Goal: Task Accomplishment & Management: Use online tool/utility

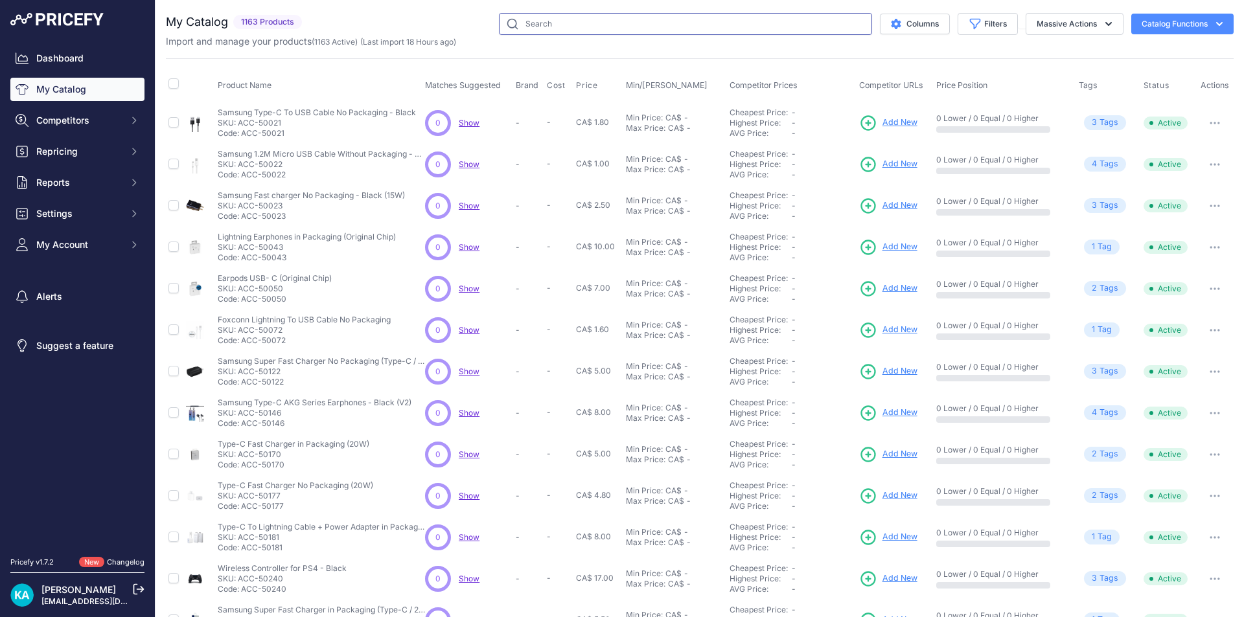
click at [545, 27] on input "text" at bounding box center [685, 24] width 373 height 22
type input "s25"
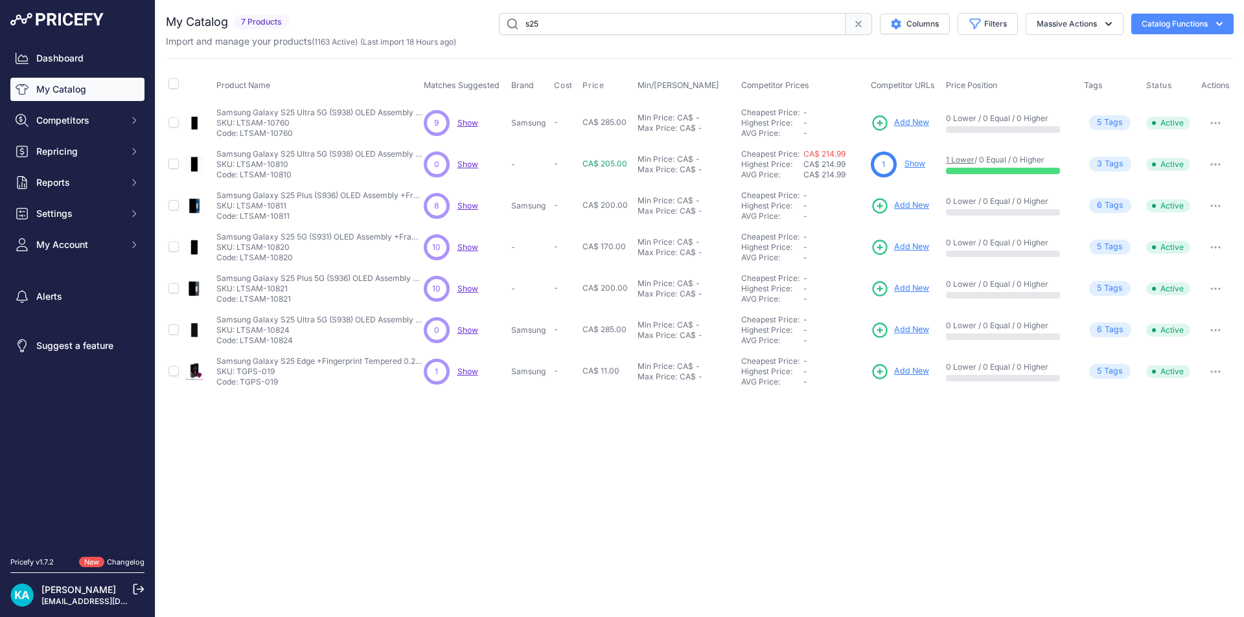
click at [914, 124] on span "Add New" at bounding box center [911, 123] width 35 height 12
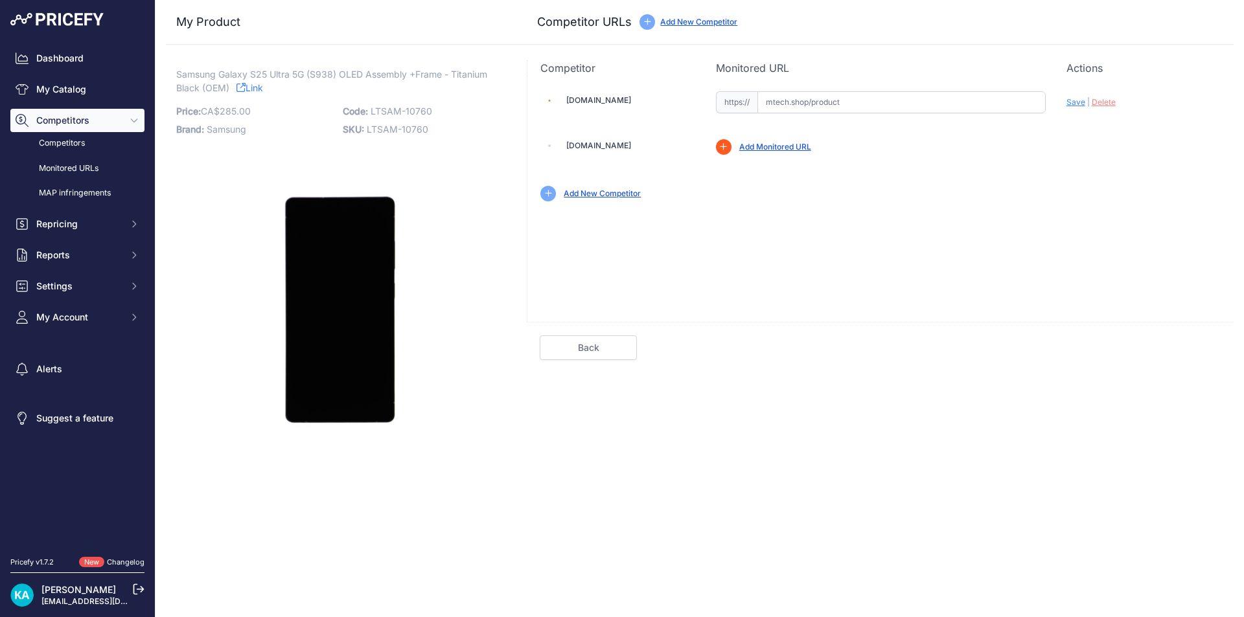
click at [795, 101] on input "text" at bounding box center [901, 102] width 288 height 22
paste input "https://mtech.shop/shop/oled-assembly-with-frame-compatible-for-galaxy-s25-ultr…"
click at [1072, 100] on span "Save" at bounding box center [1075, 102] width 19 height 10
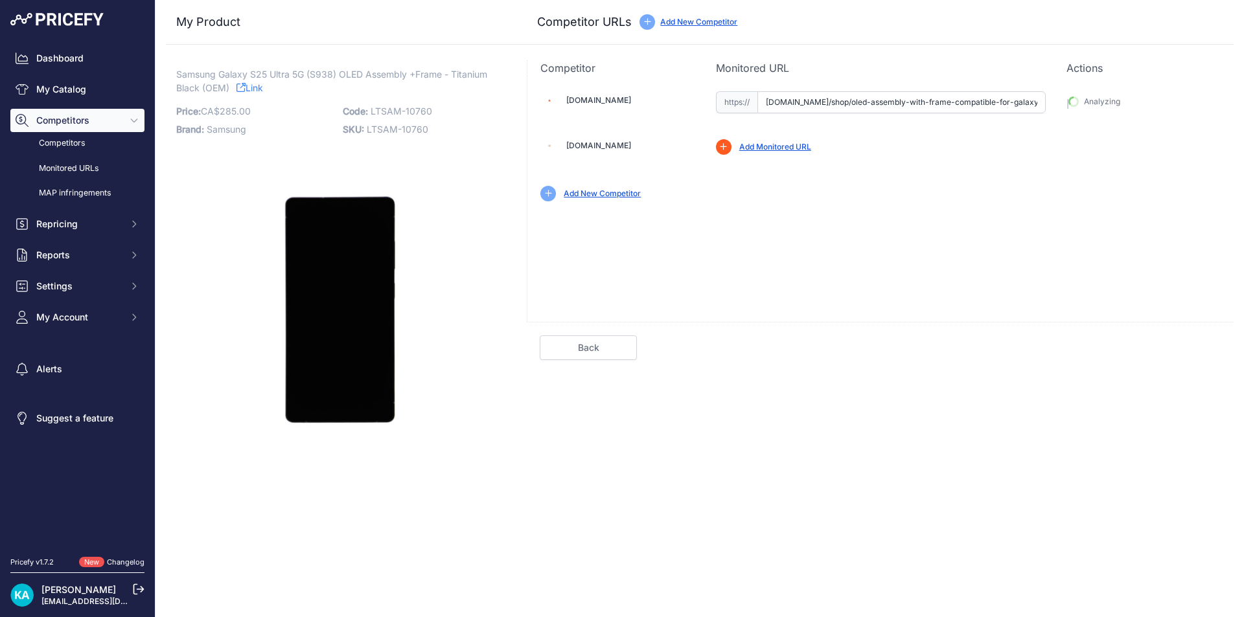
type input "https://mtech.shop/shop/oled-assembly-with-frame-compatible-for-galaxy-s25-ultr…"
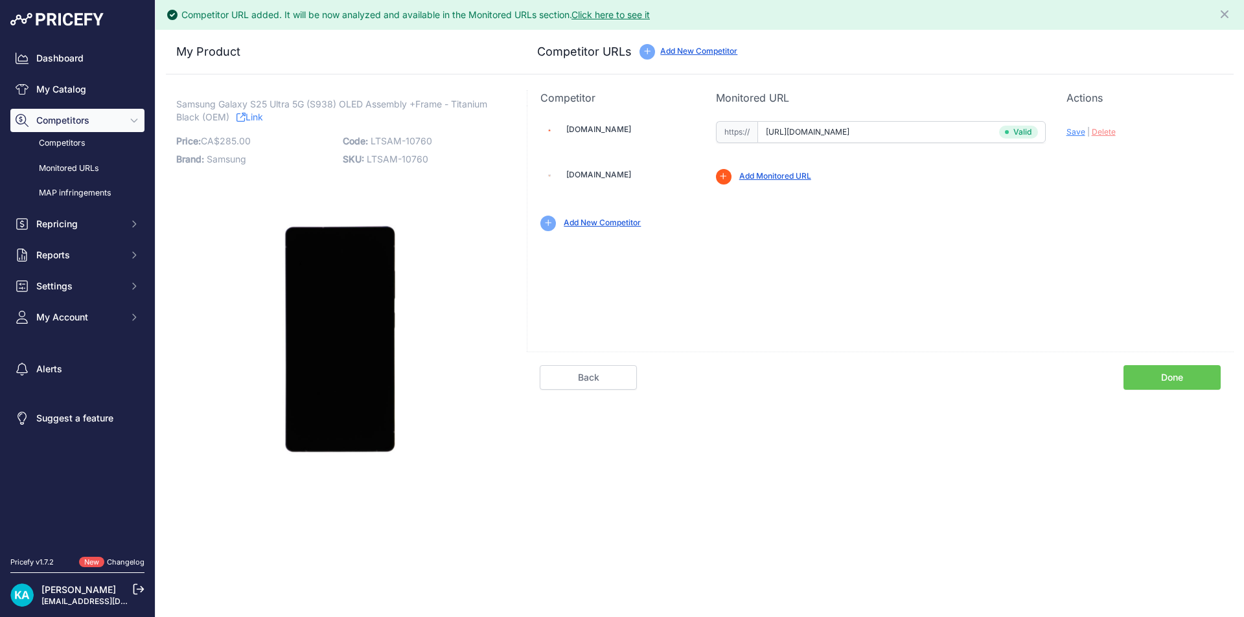
click at [1164, 371] on link "Done" at bounding box center [1171, 377] width 97 height 25
